Goal: Task Accomplishment & Management: Complete application form

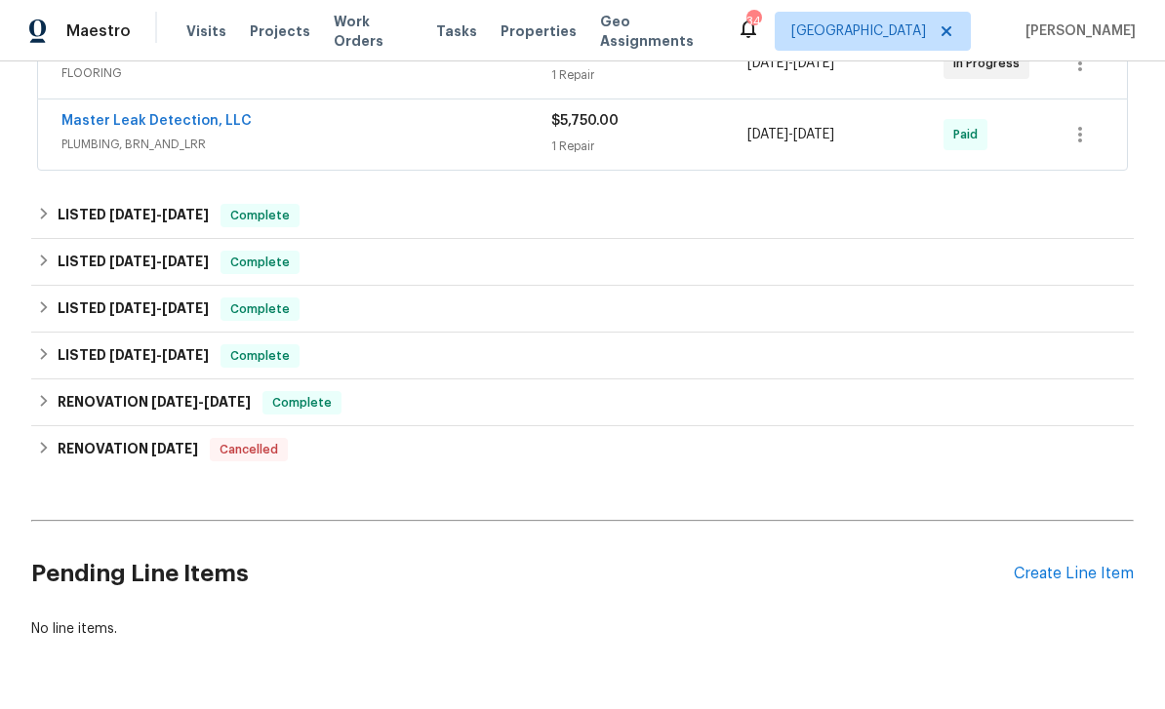
scroll to position [407, 0]
click at [1072, 594] on div "Pending Line Items Create Line Item" at bounding box center [582, 575] width 1102 height 91
click at [1074, 575] on div "Create Line Item" at bounding box center [1073, 575] width 120 height 19
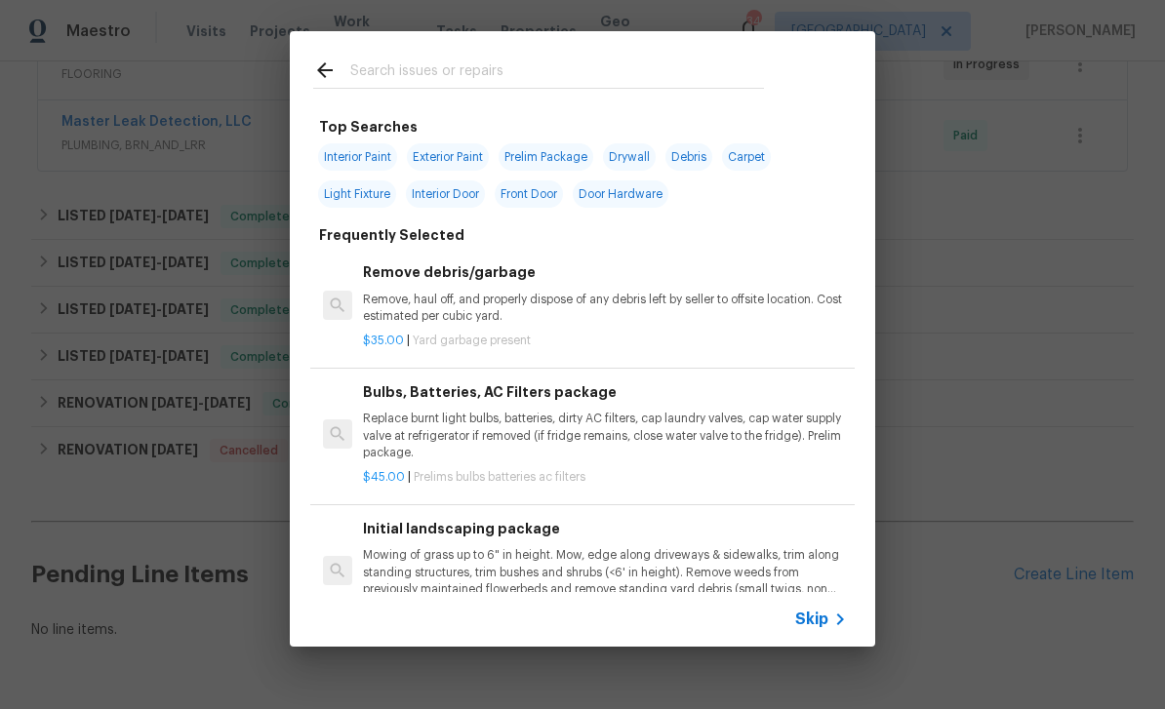
click at [821, 628] on span "Skip" at bounding box center [811, 620] width 33 height 20
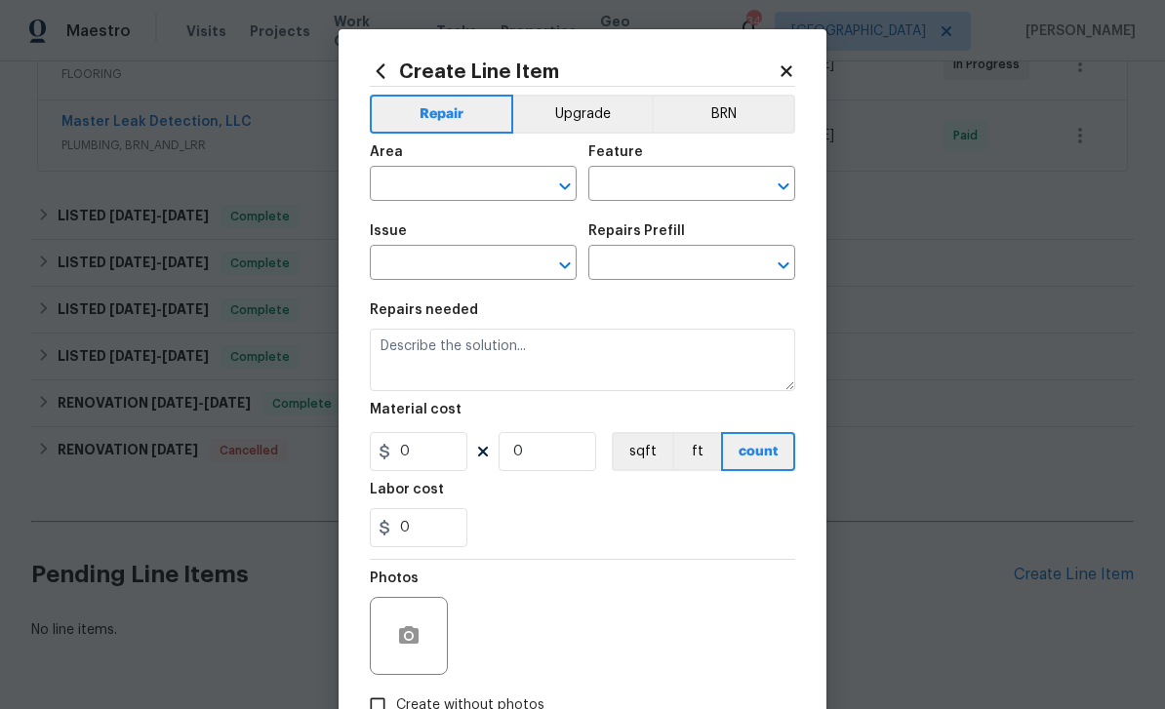
click at [572, 183] on icon "Open" at bounding box center [564, 186] width 23 height 23
click at [502, 261] on li "Interior Overall" at bounding box center [473, 263] width 207 height 32
type input "Interior Overall"
click at [786, 185] on icon "Open" at bounding box center [782, 185] width 11 height 7
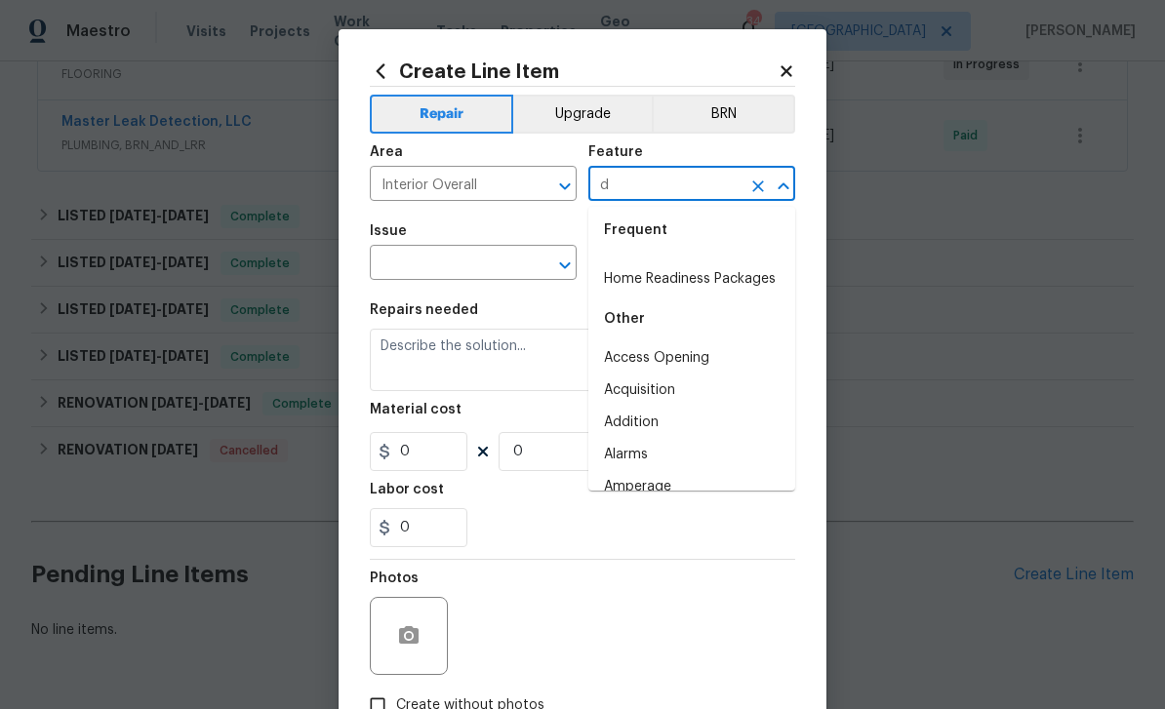
scroll to position [0, 0]
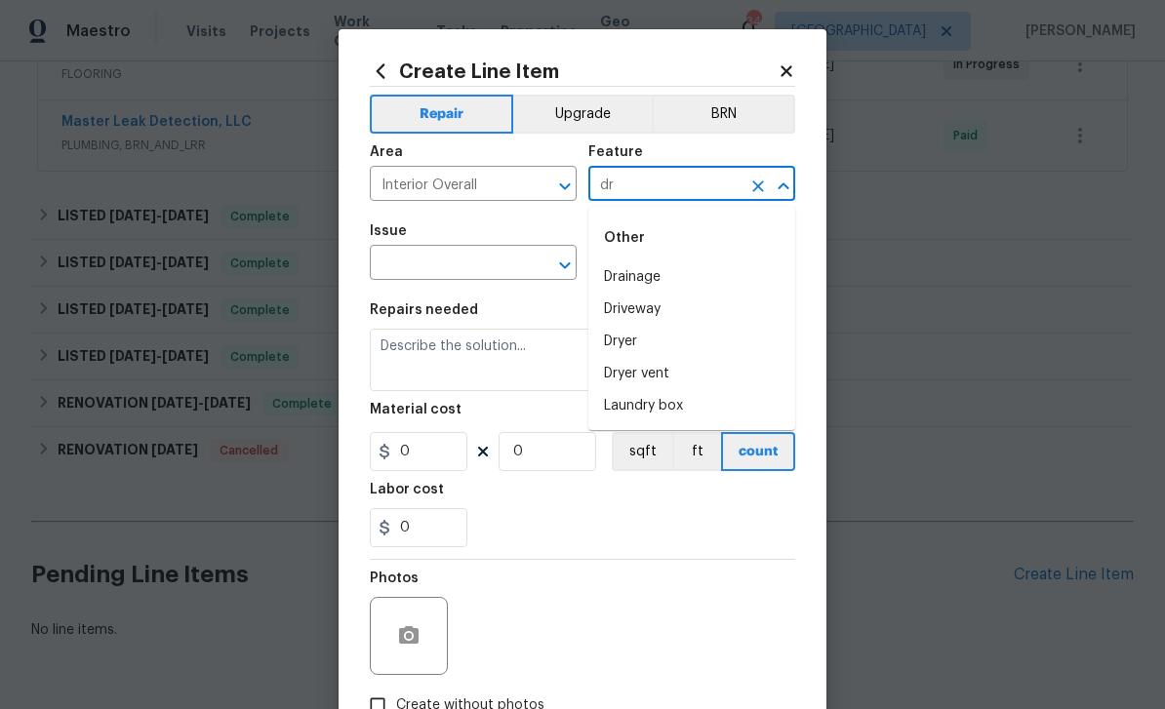
type input "d"
click at [739, 281] on li "Walls and Ceiling" at bounding box center [691, 277] width 207 height 32
type input "Walls and Ceiling"
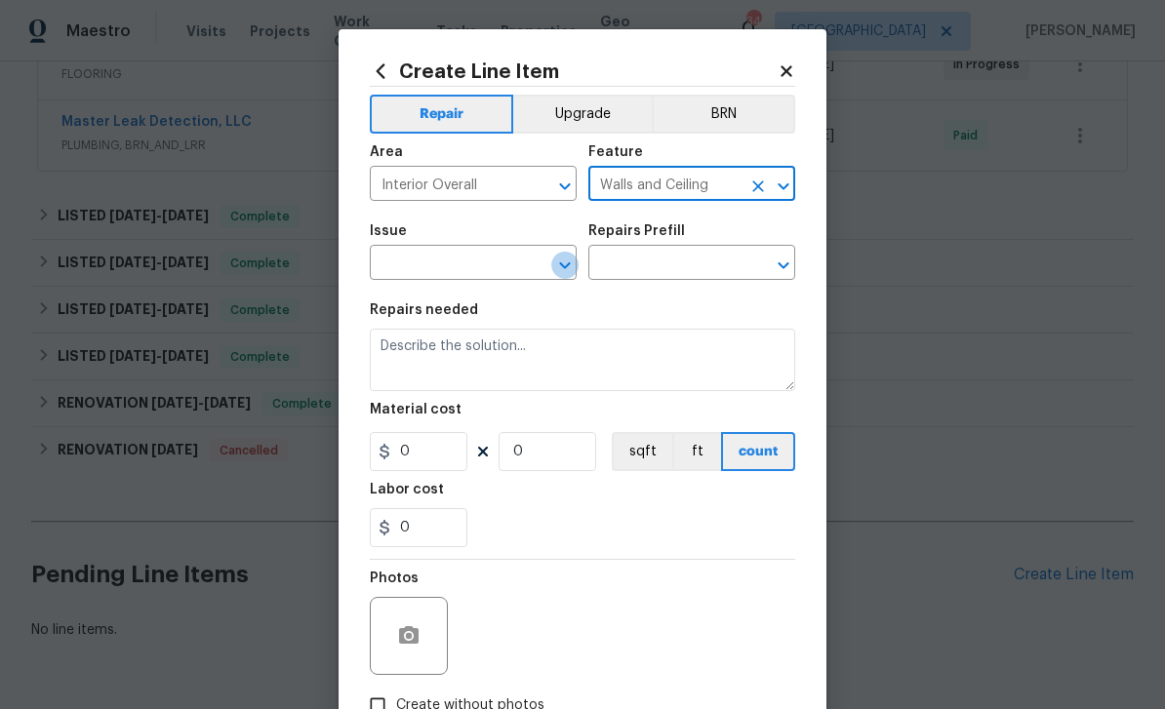
click at [559, 277] on icon "Open" at bounding box center [564, 265] width 23 height 23
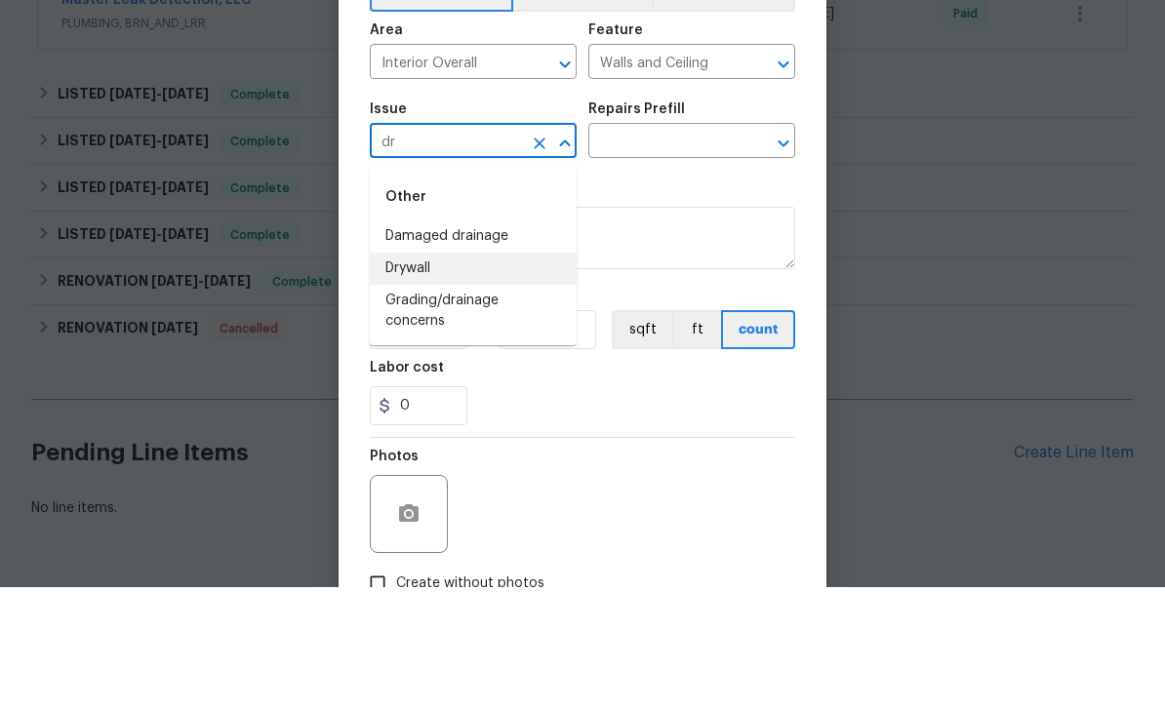
click at [508, 375] on li "Drywall" at bounding box center [473, 391] width 207 height 32
type input "Drywall"
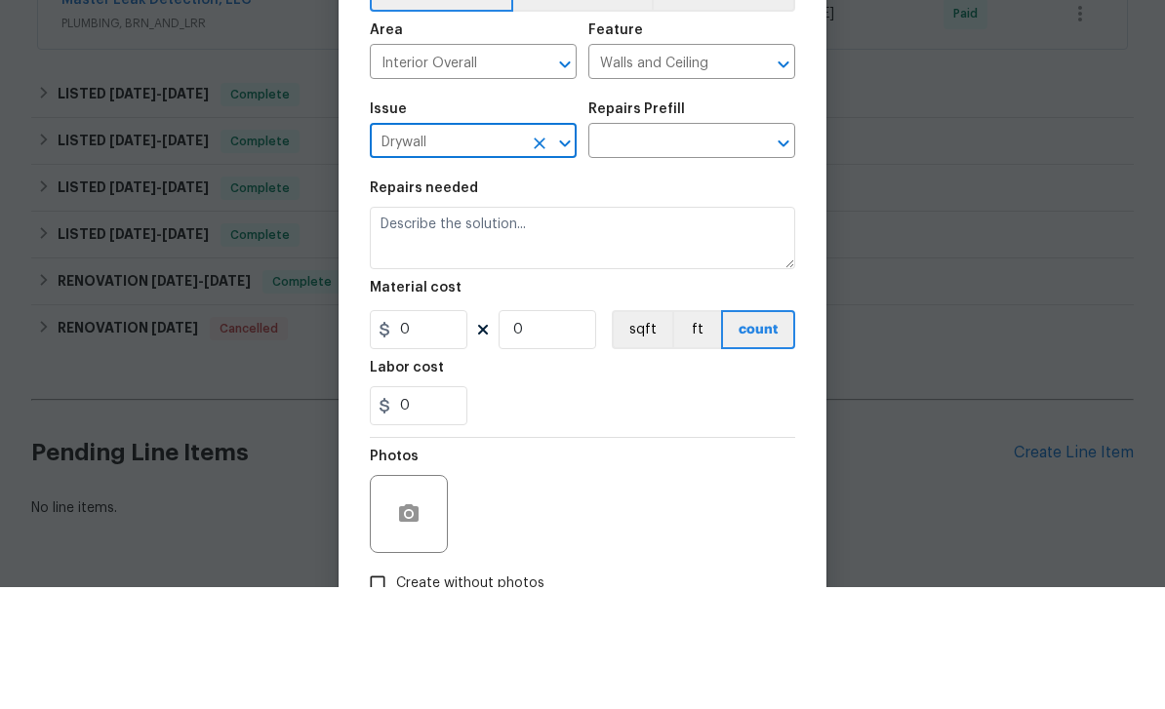
click at [780, 254] on icon "Open" at bounding box center [783, 265] width 23 height 23
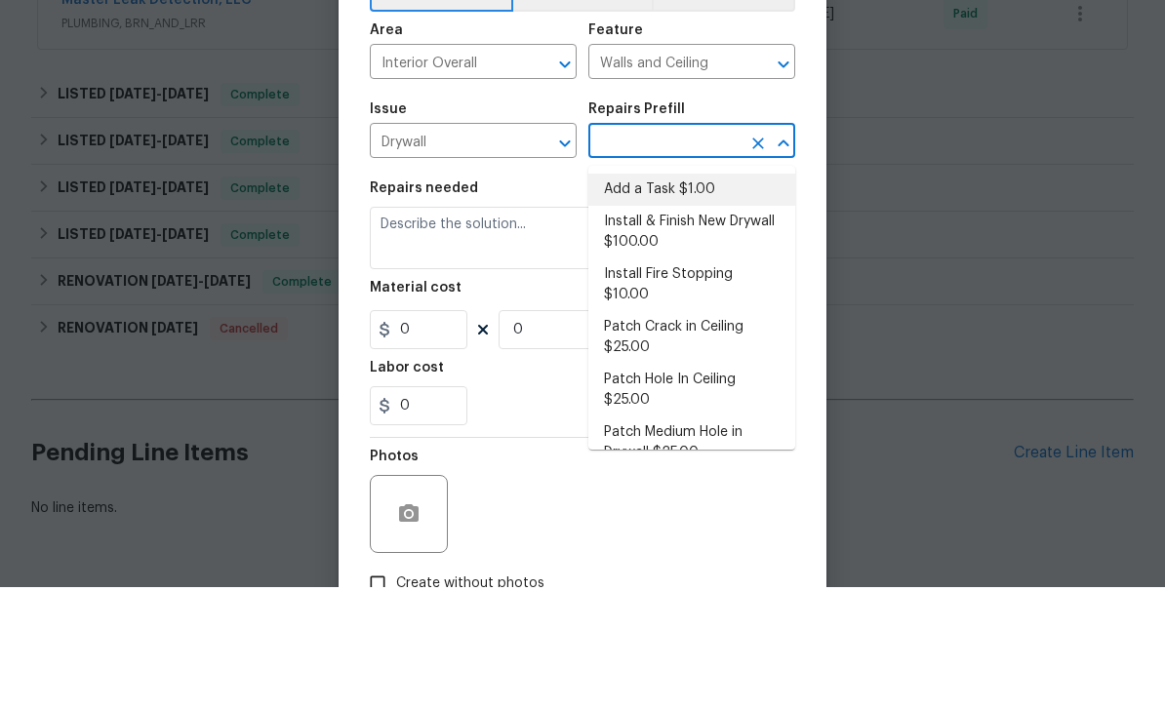
click at [741, 296] on li "Add a Task $1.00" at bounding box center [691, 312] width 207 height 32
type input "Add a Task $1.00"
type textarea "HPM to detail"
type input "1"
type input "Add a Task $1.00"
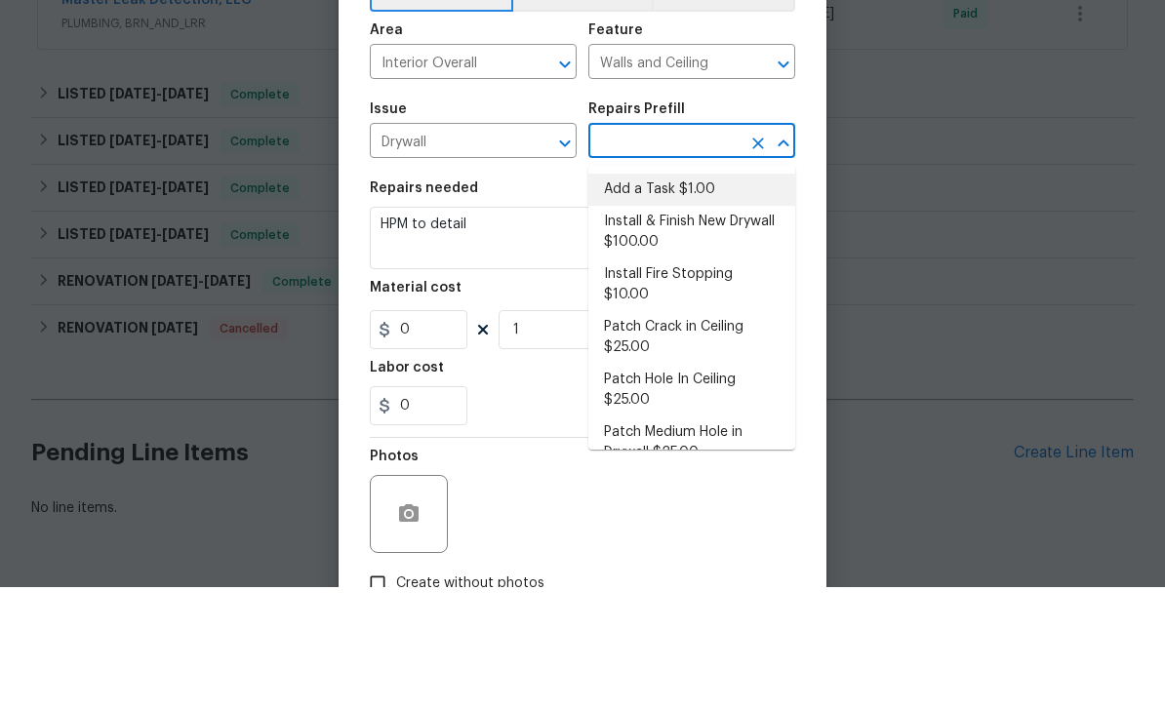
type input "1"
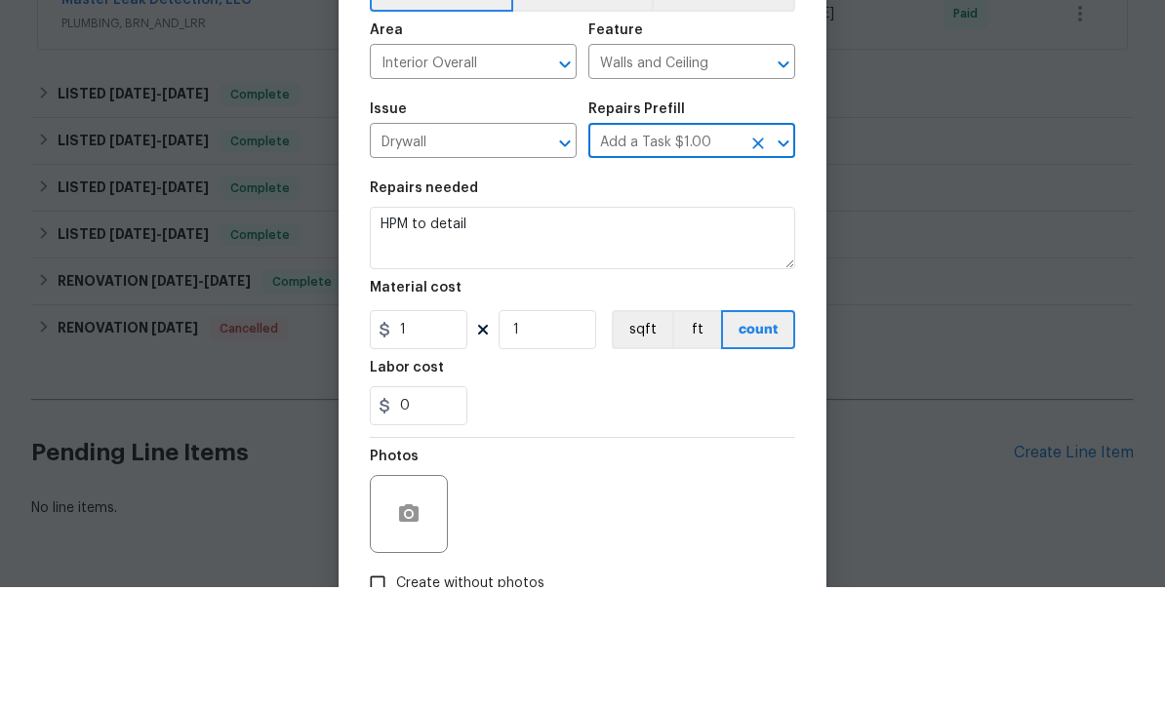
scroll to position [62, 0]
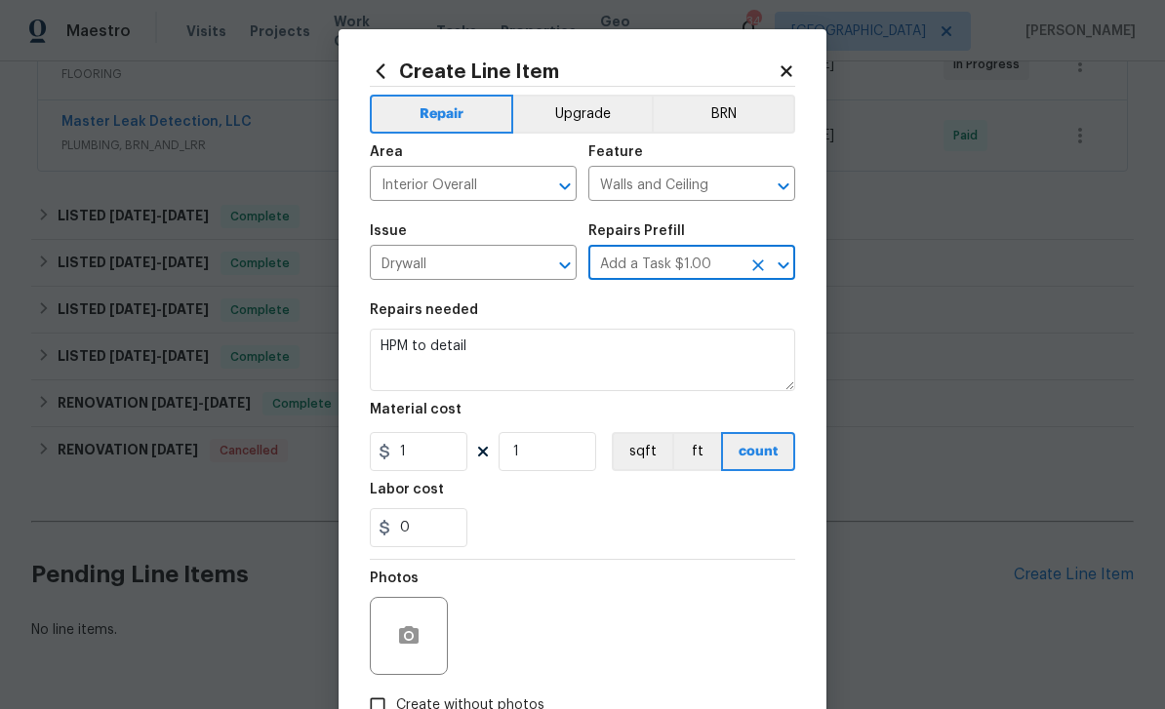
click at [434, 614] on div at bounding box center [409, 636] width 78 height 78
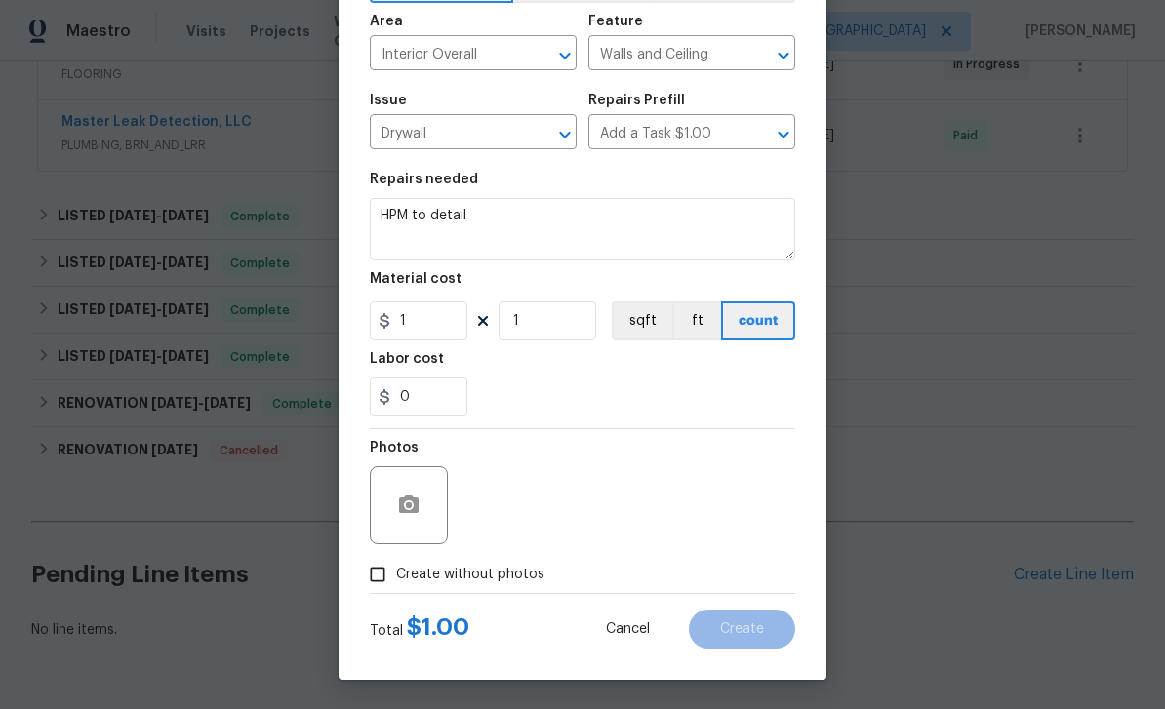
scroll to position [135, 0]
click at [410, 505] on circle "button" at bounding box center [409, 505] width 6 height 6
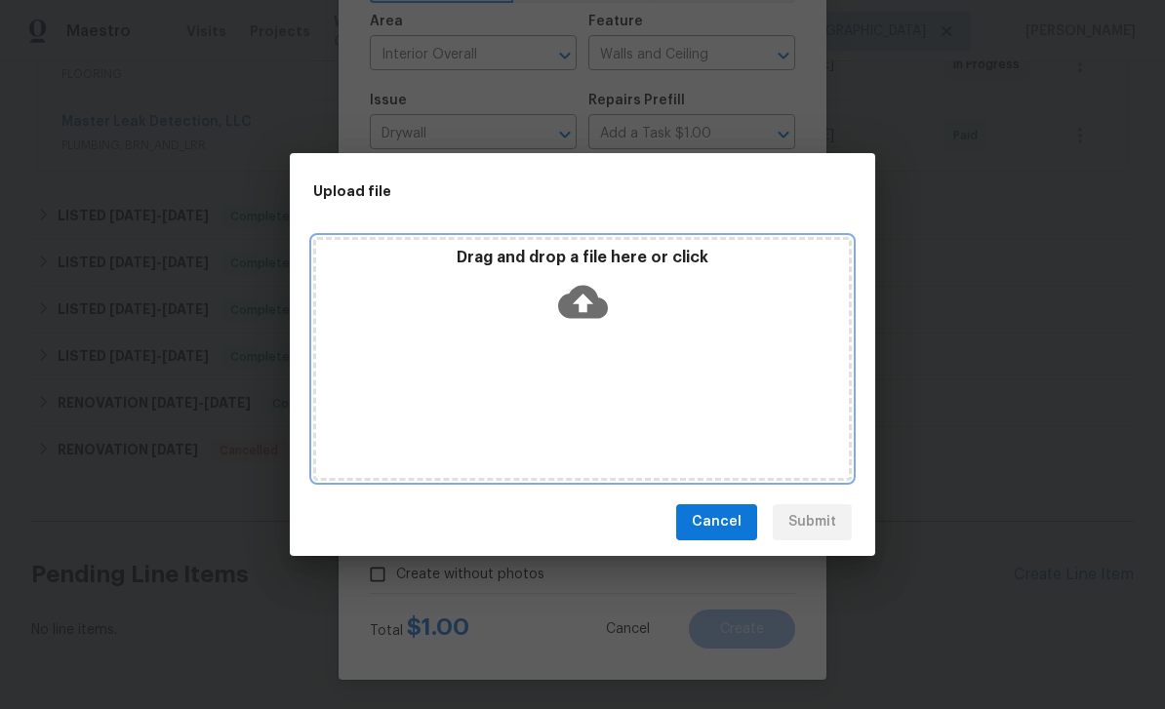
click at [604, 318] on icon at bounding box center [583, 302] width 50 height 50
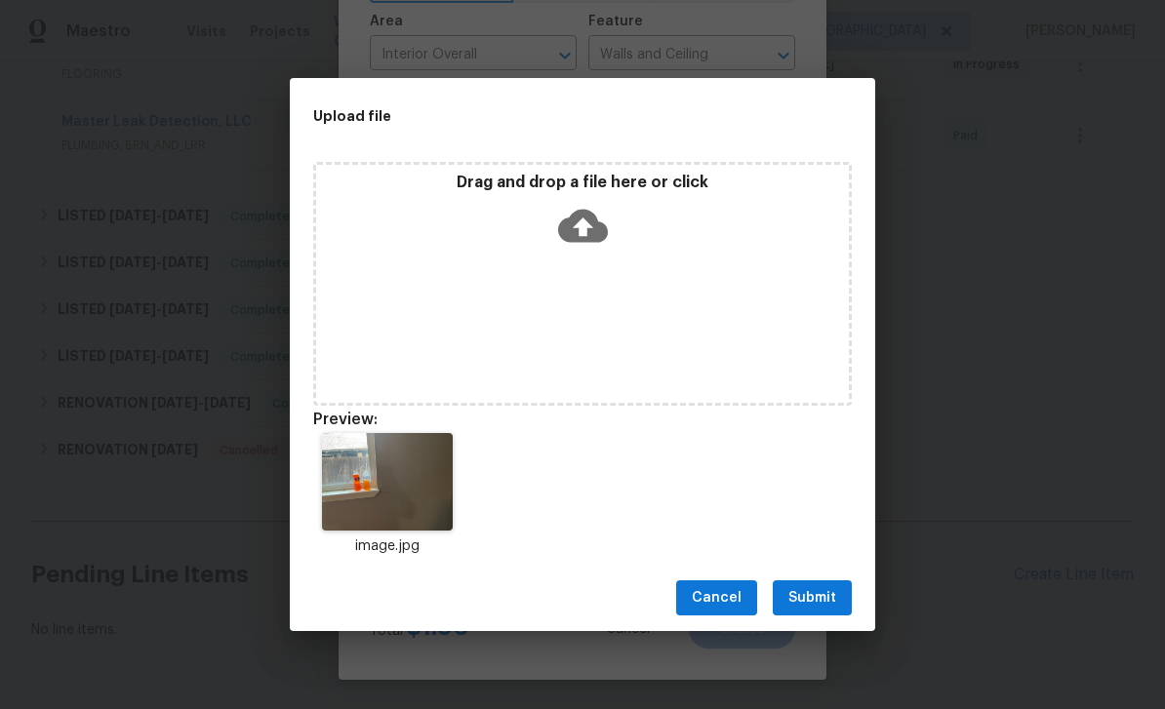
scroll to position [407, 0]
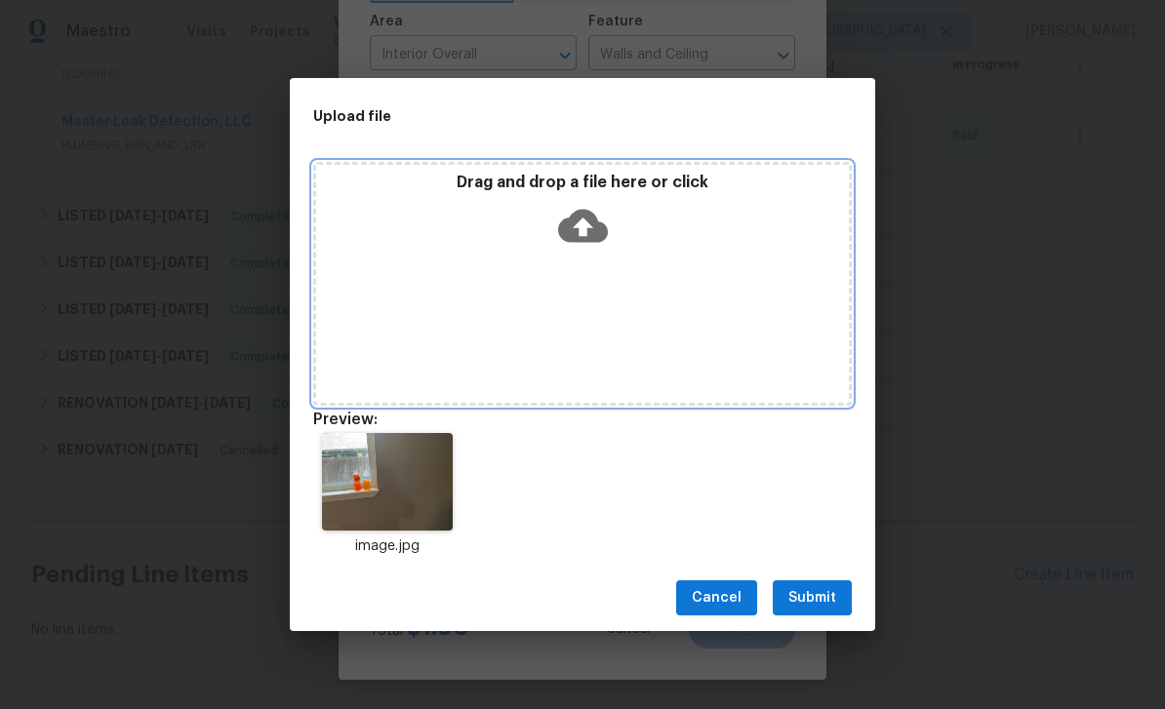
click at [597, 230] on icon at bounding box center [583, 226] width 50 height 33
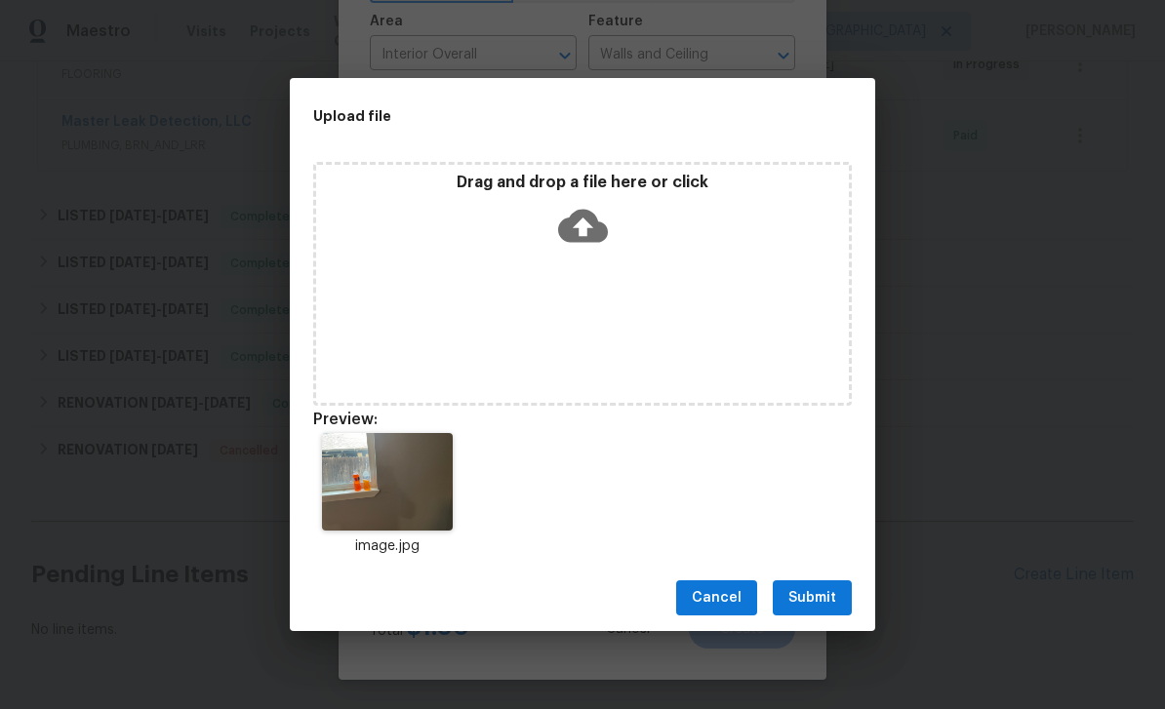
click at [819, 599] on span "Submit" at bounding box center [812, 598] width 48 height 24
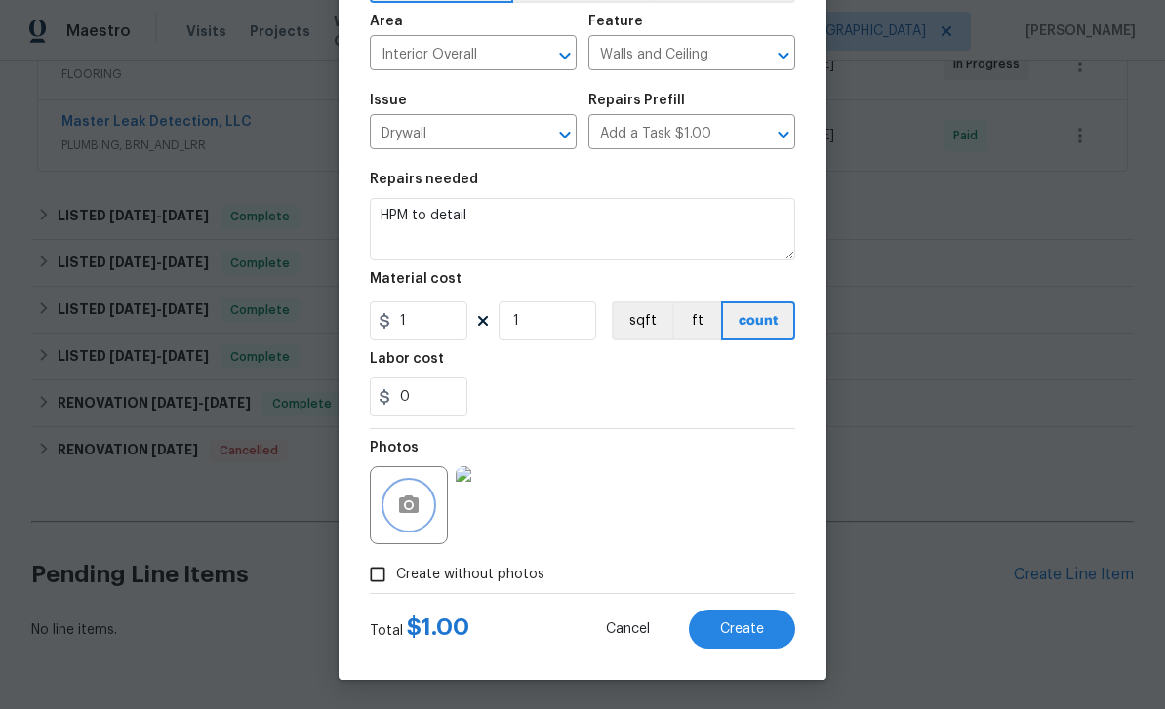
scroll to position [135, 0]
click at [424, 545] on div "Photos" at bounding box center [411, 492] width 82 height 127
click at [409, 526] on button "button" at bounding box center [408, 505] width 47 height 47
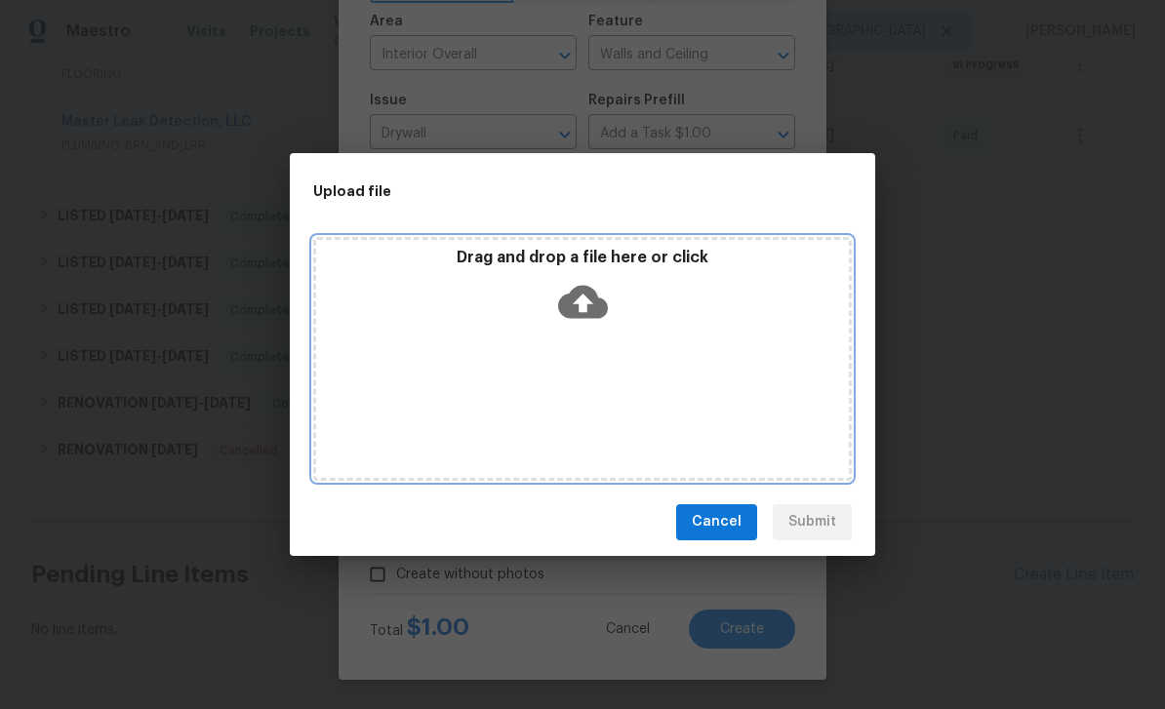
click at [594, 310] on icon at bounding box center [583, 301] width 50 height 33
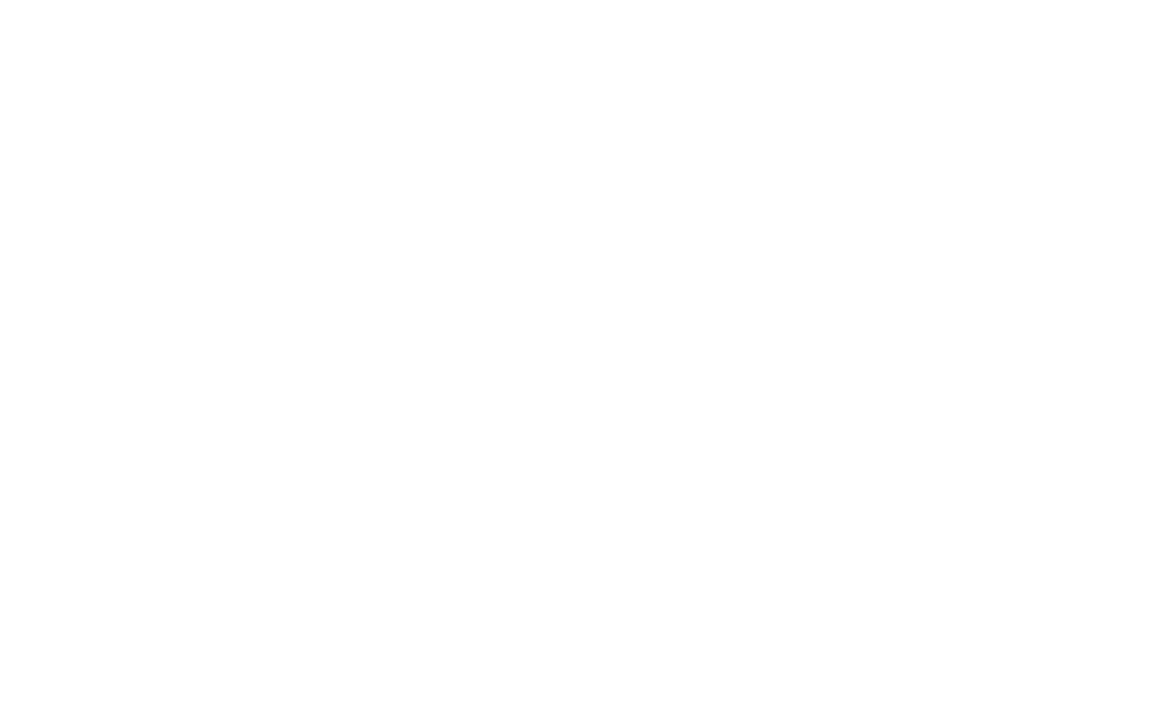
scroll to position [14, 0]
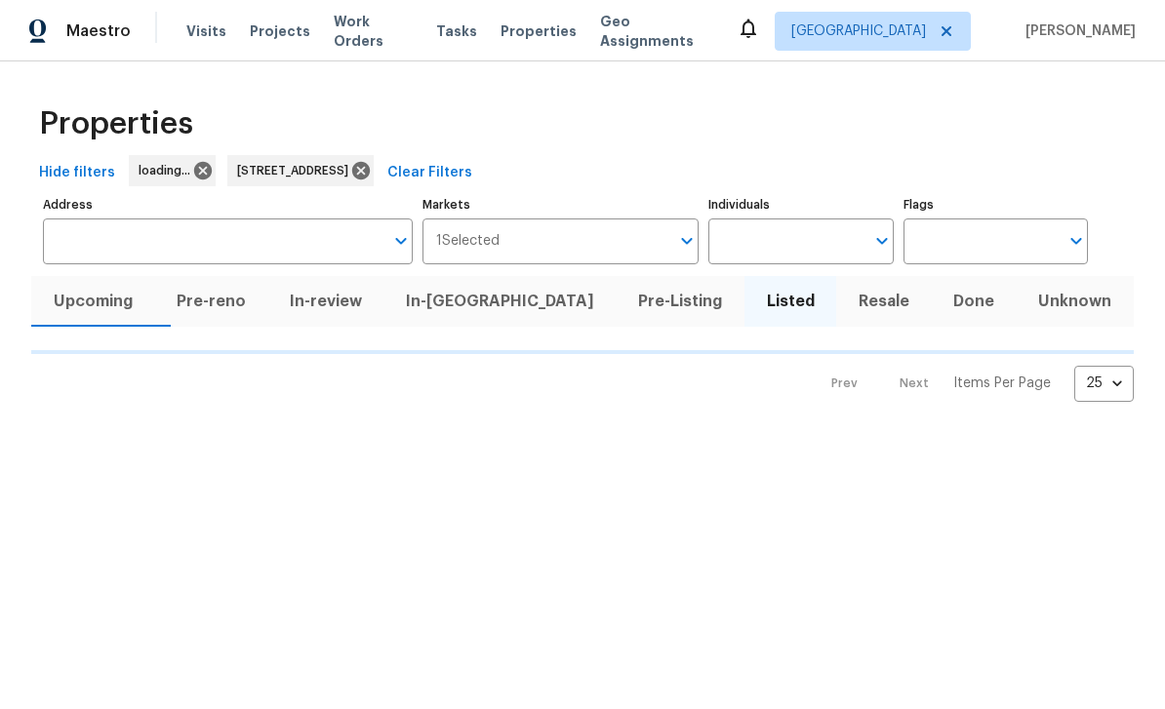
type input "3855 Crest Cove Cir Dallas TX 75244"
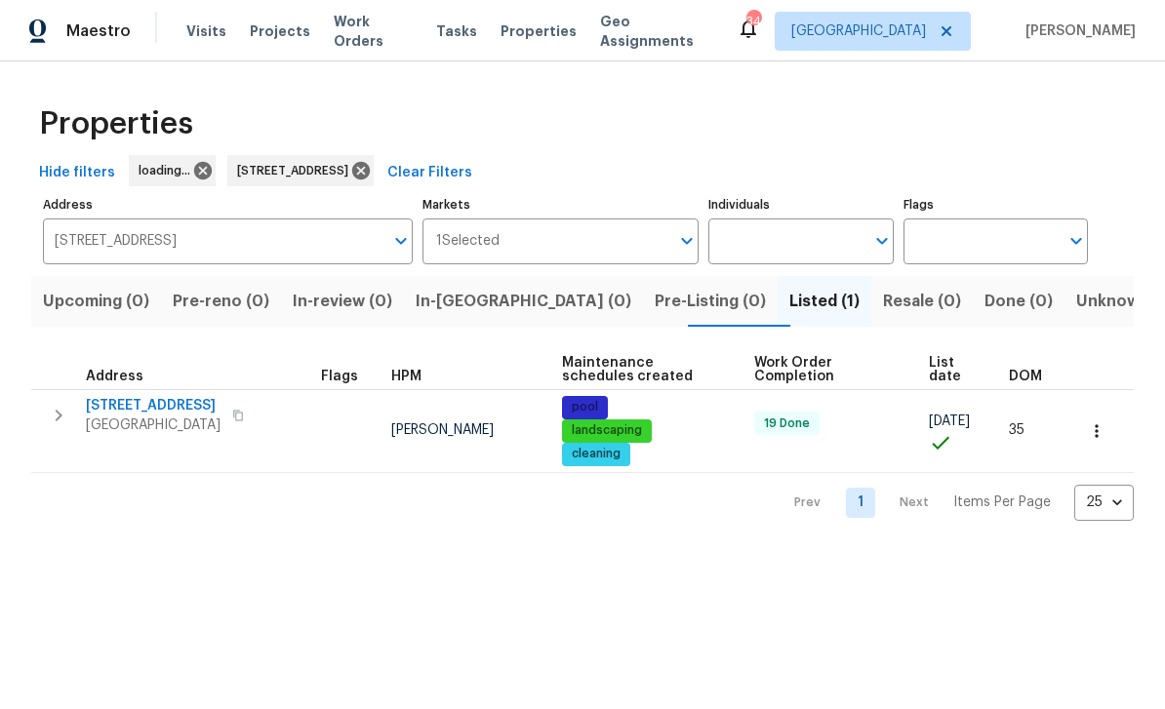
click at [539, 36] on span "Properties" at bounding box center [538, 31] width 76 height 20
click at [478, 178] on icon at bounding box center [469, 171] width 18 height 18
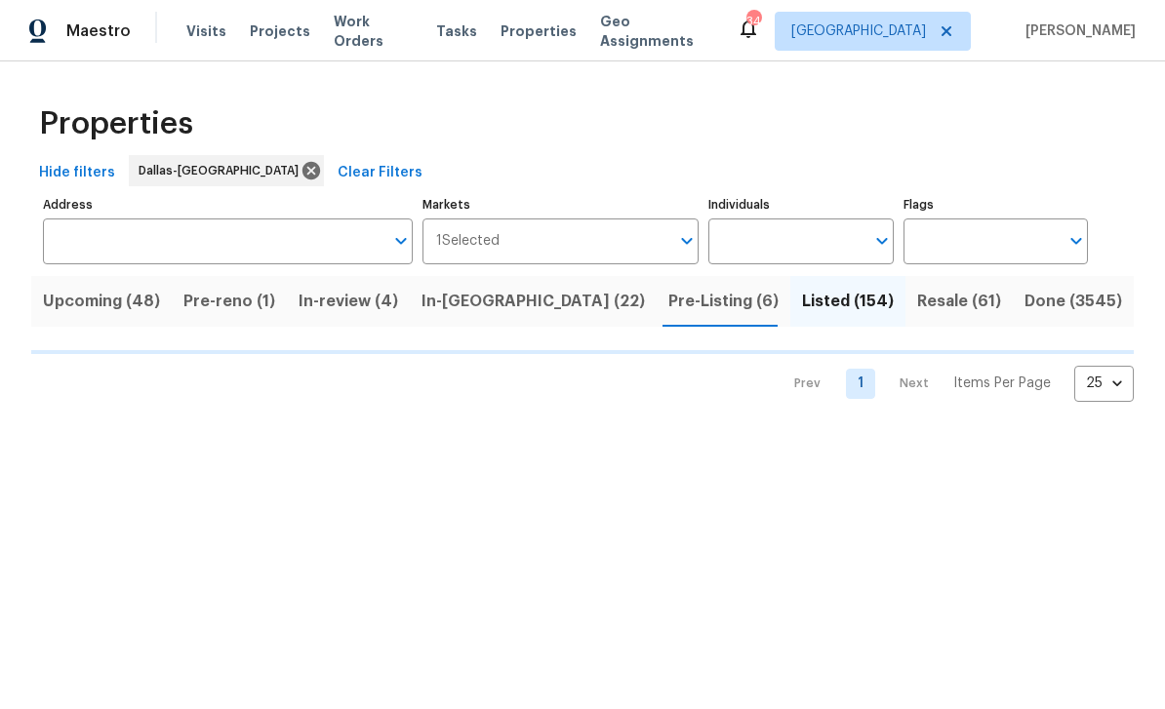
click at [668, 306] on span "Pre-Listing (6)" at bounding box center [723, 301] width 110 height 27
click at [462, 318] on button "In-reno (22)" at bounding box center [533, 301] width 247 height 51
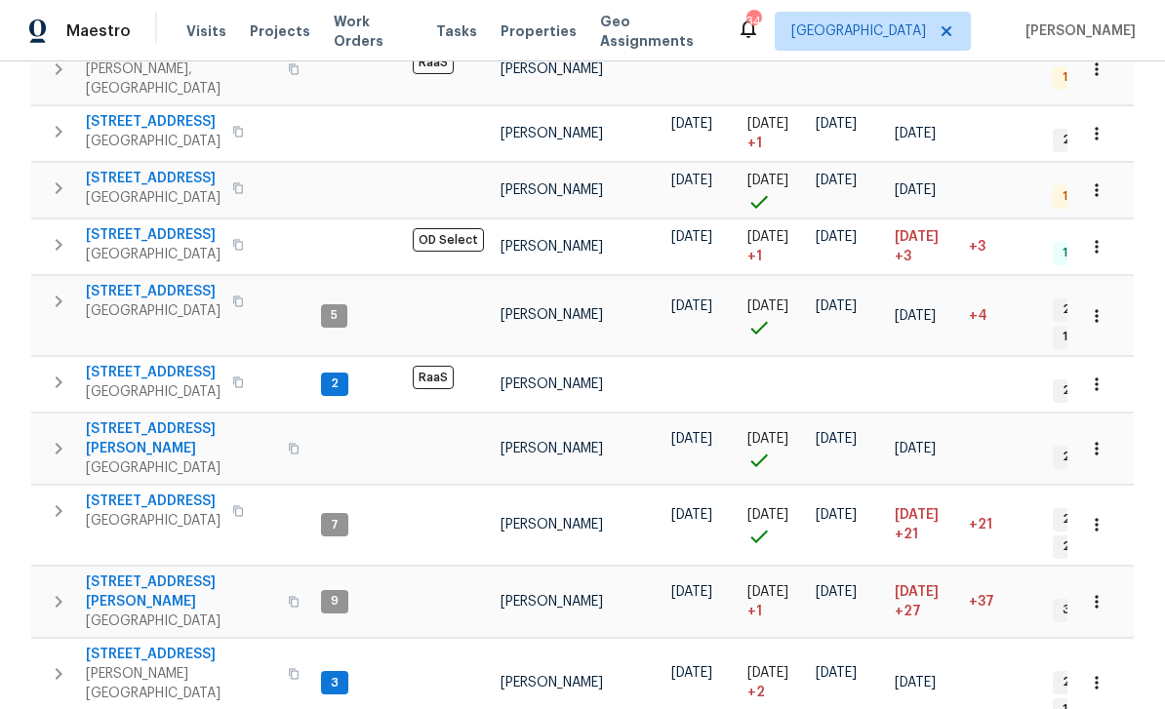
scroll to position [62, 0]
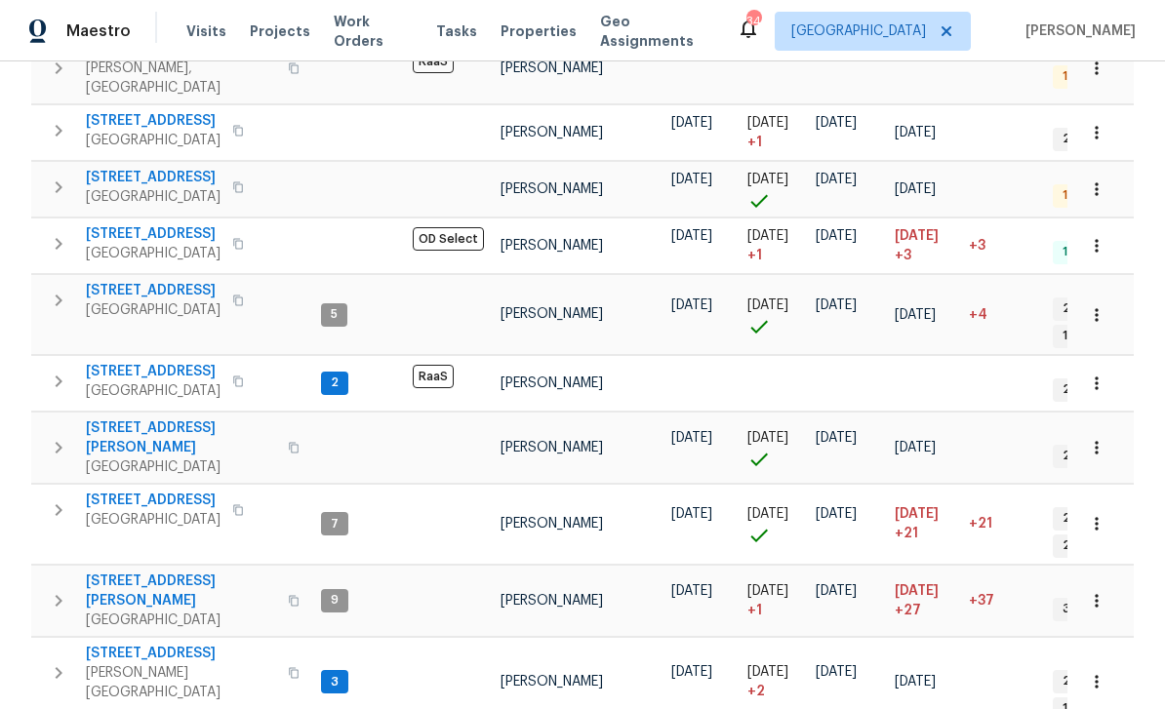
scroll to position [1043, 0]
click at [1122, 650] on body "Maestro Visits Projects Work Orders Tasks Properties Geo Assignments 34 Dallas …" at bounding box center [582, 354] width 1165 height 709
click at [1102, 591] on li "50" at bounding box center [1103, 598] width 91 height 59
type input "50"
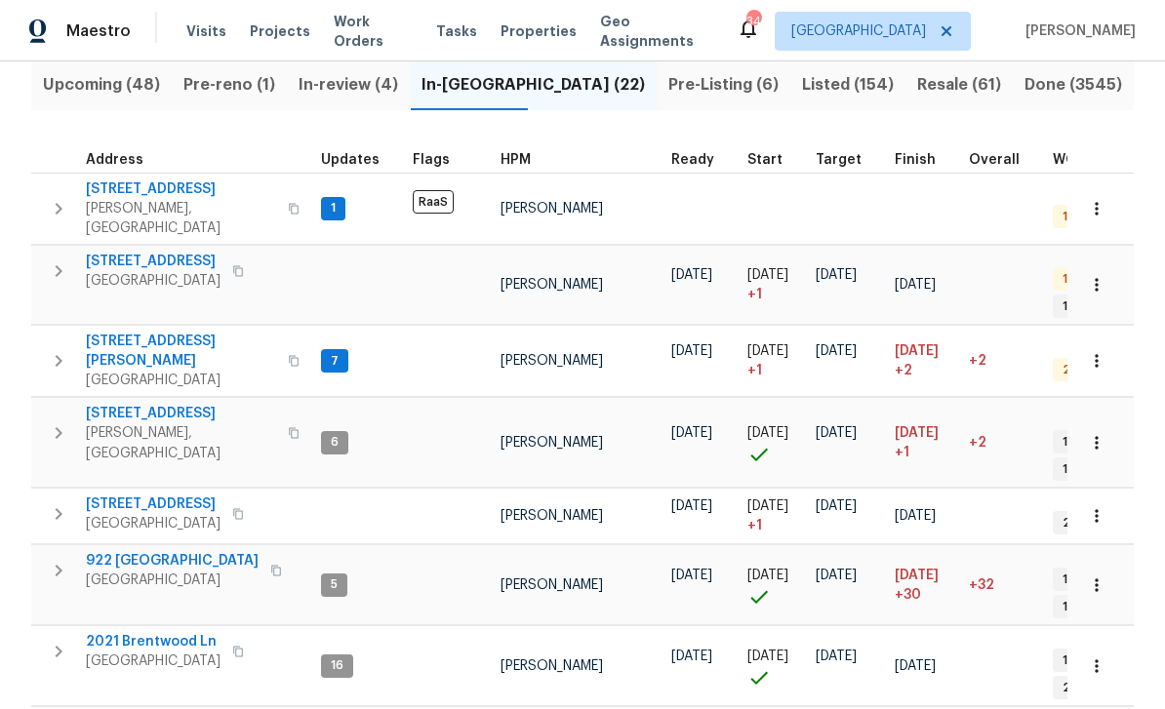
scroll to position [216, 0]
